Goal: Transaction & Acquisition: Subscribe to service/newsletter

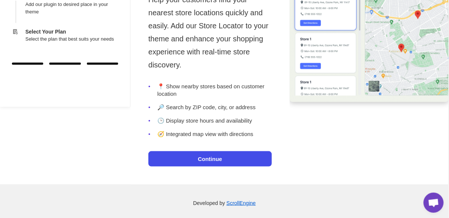
scroll to position [115, 0]
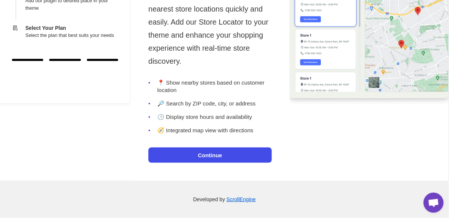
click at [242, 156] on button "Continue" at bounding box center [209, 155] width 123 height 15
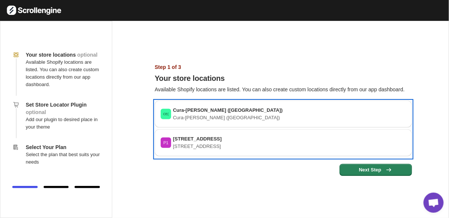
click at [185, 114] on p "Cura-[PERSON_NAME] ([GEOGRAPHIC_DATA])" at bounding box center [228, 117] width 110 height 7
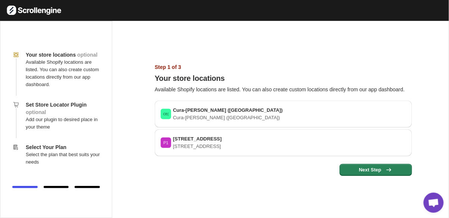
click at [367, 173] on span "Next Step" at bounding box center [375, 169] width 63 height 7
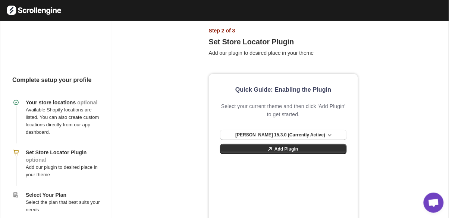
click at [245, 152] on link "Add Plugin" at bounding box center [283, 149] width 127 height 10
click at [248, 152] on link "Add Plugin" at bounding box center [283, 149] width 127 height 10
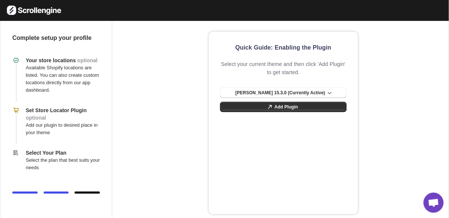
scroll to position [31, 0]
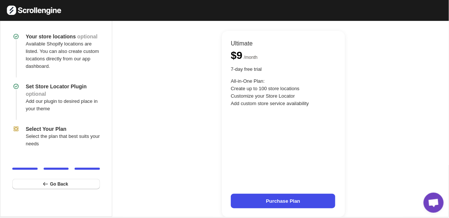
click at [239, 57] on p "$ 9" at bounding box center [237, 55] width 12 height 7
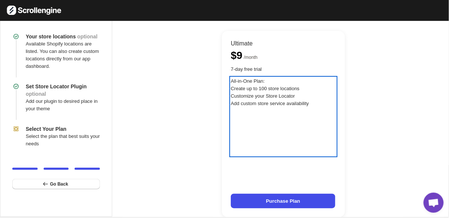
click at [247, 90] on p "All-in-One Plan: Create up to 100 store locations Customize your Store Locator …" at bounding box center [283, 93] width 105 height 30
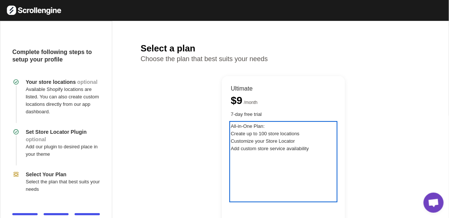
scroll to position [51, 0]
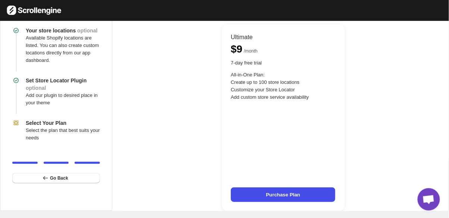
click at [46, 190] on div "Complete following steps to setup your profile Your store locations optional Av…" at bounding box center [56, 90] width 112 height 242
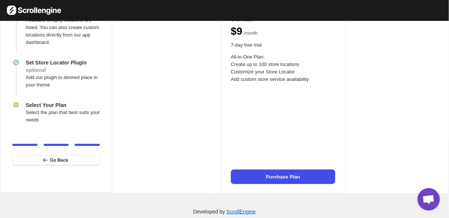
scroll to position [72, 0]
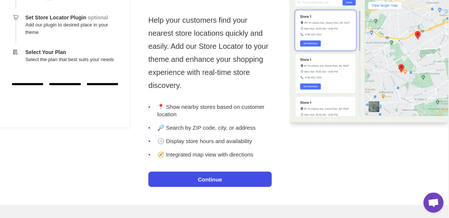
scroll to position [115, 0]
